Goal: Information Seeking & Learning: Learn about a topic

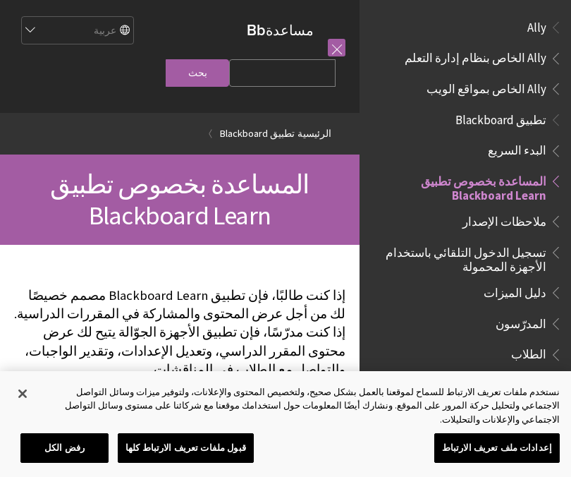
scroll to position [146, 0]
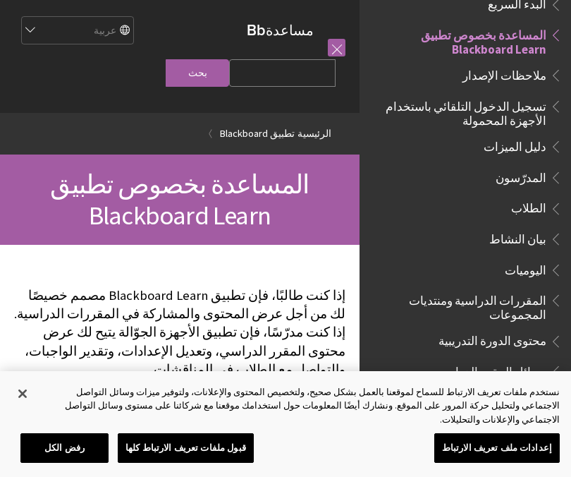
click at [535, 209] on span "الطلاب" at bounding box center [528, 206] width 35 height 19
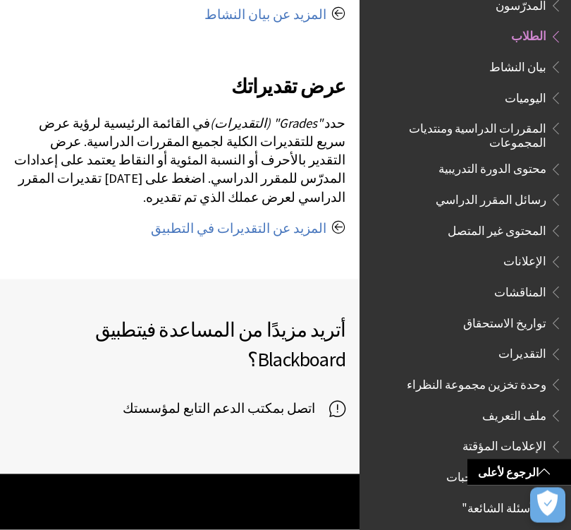
scroll to position [1750, 0]
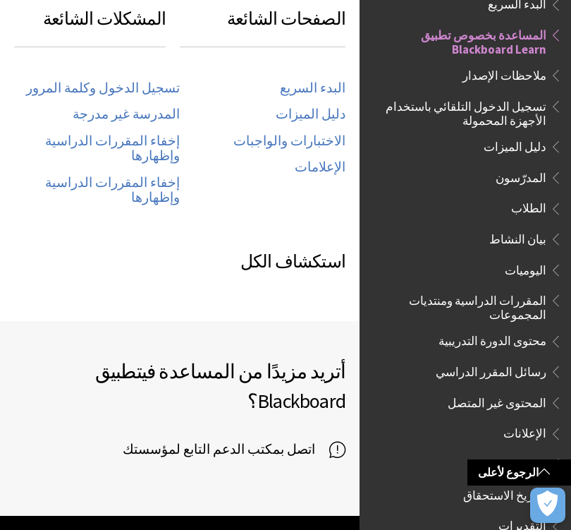
scroll to position [811, 0]
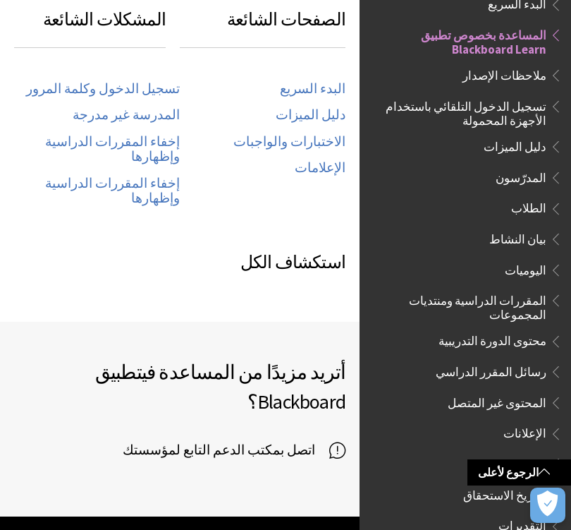
click at [538, 210] on span "الطلاب" at bounding box center [528, 206] width 35 height 19
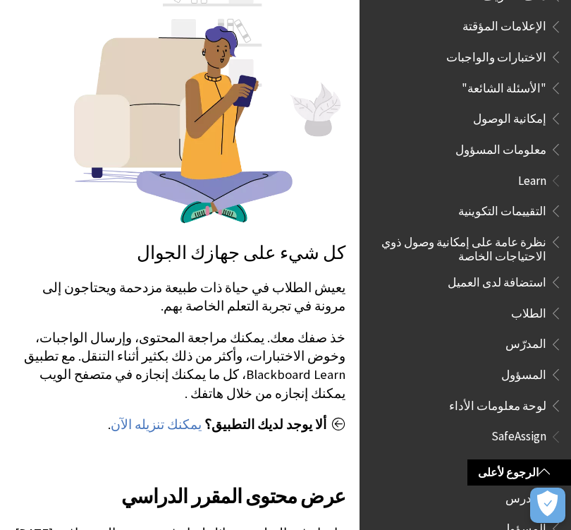
scroll to position [737, 0]
click at [532, 108] on span "إمكانية الوصول" at bounding box center [469, 119] width 188 height 24
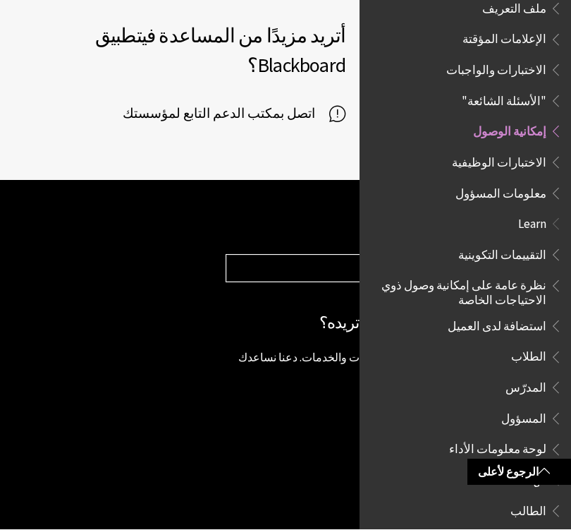
scroll to position [1406, 0]
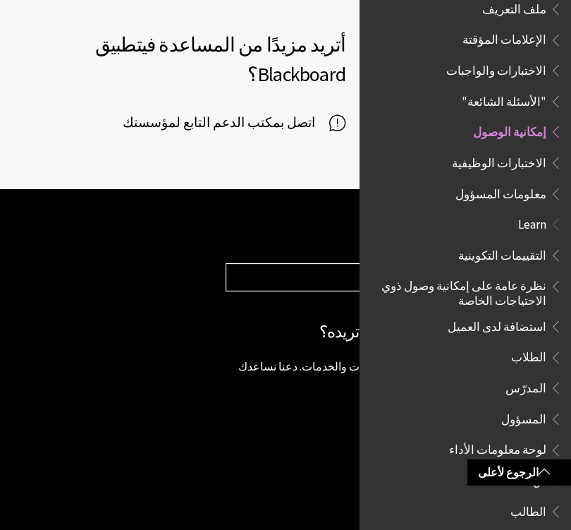
click at [531, 120] on span "إمكانية الوصول" at bounding box center [469, 132] width 188 height 24
click at [548, 120] on span "Book outline for Blackboard App Help" at bounding box center [553, 129] width 15 height 18
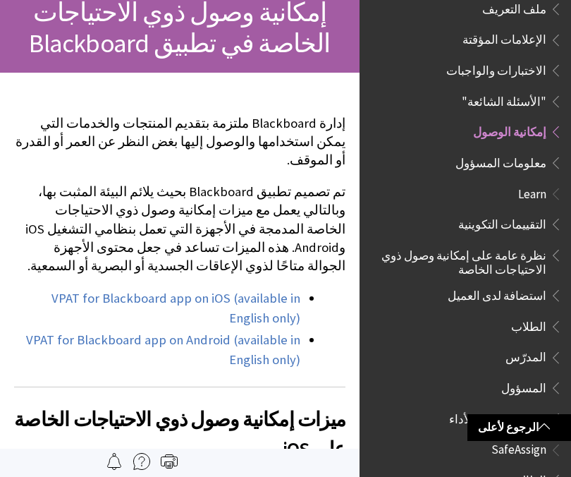
scroll to position [0, 0]
